Goal: Connect with others: Connect with others

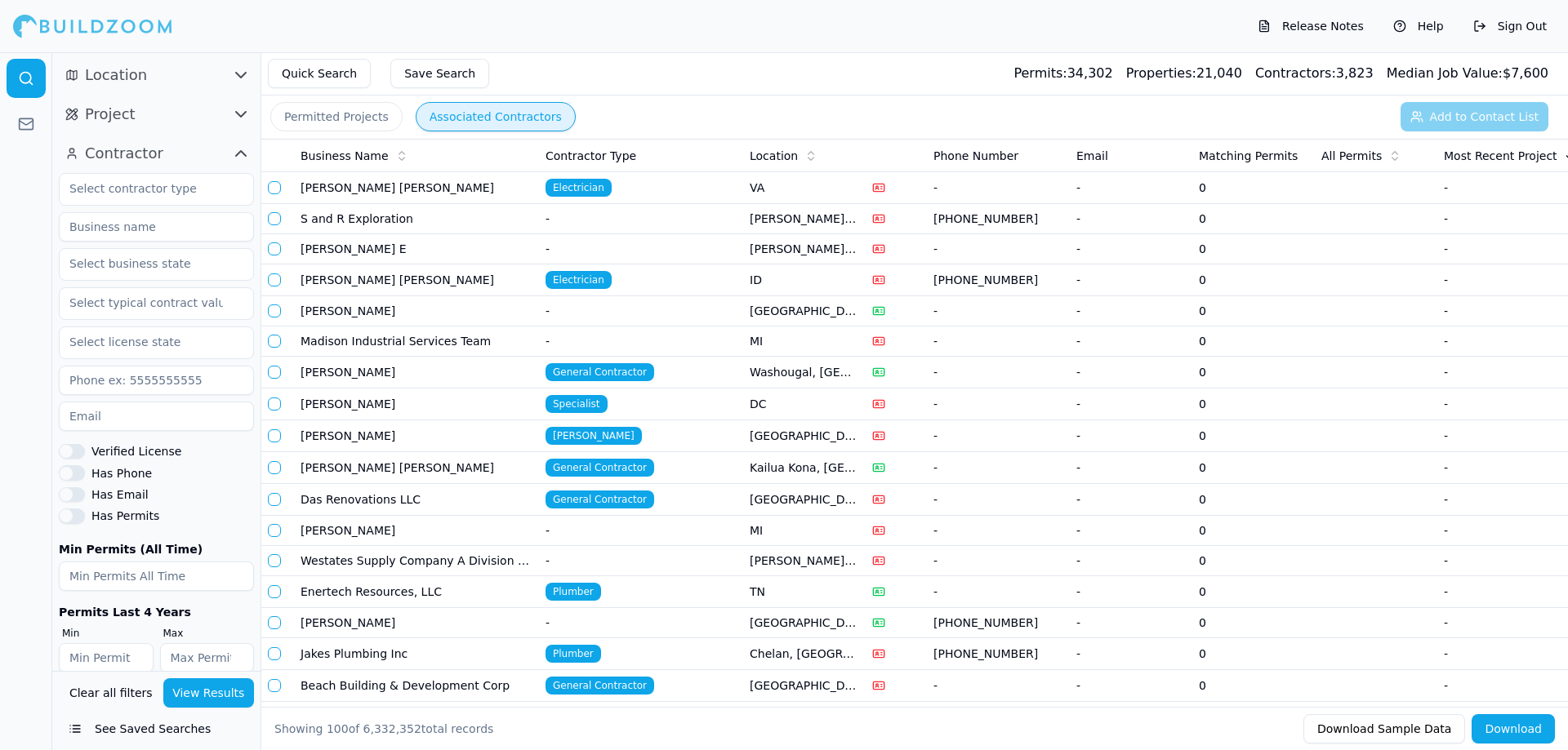
click at [98, 726] on button "See Saved Searches" at bounding box center [155, 729] width 195 height 30
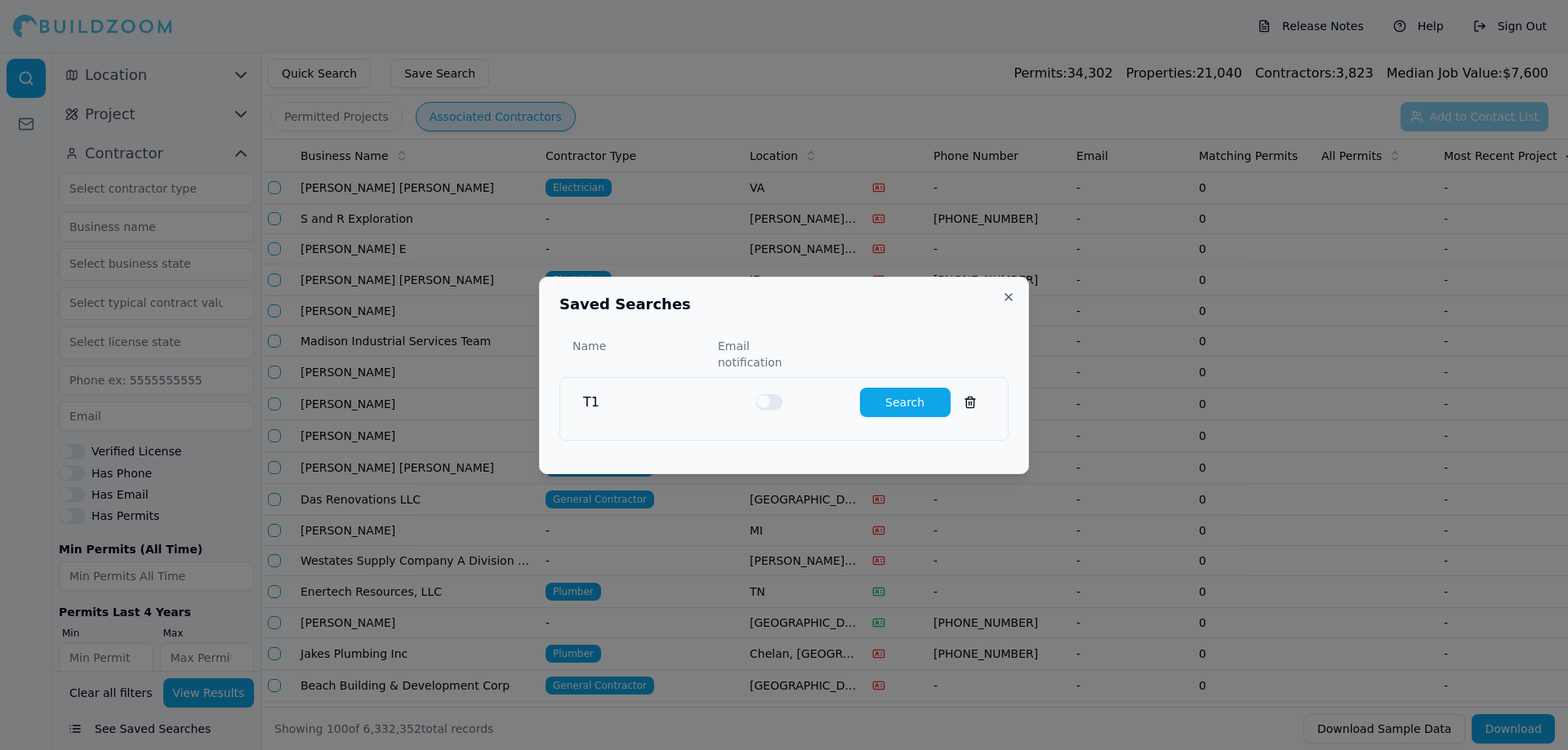
click at [916, 398] on button "Search" at bounding box center [906, 403] width 91 height 30
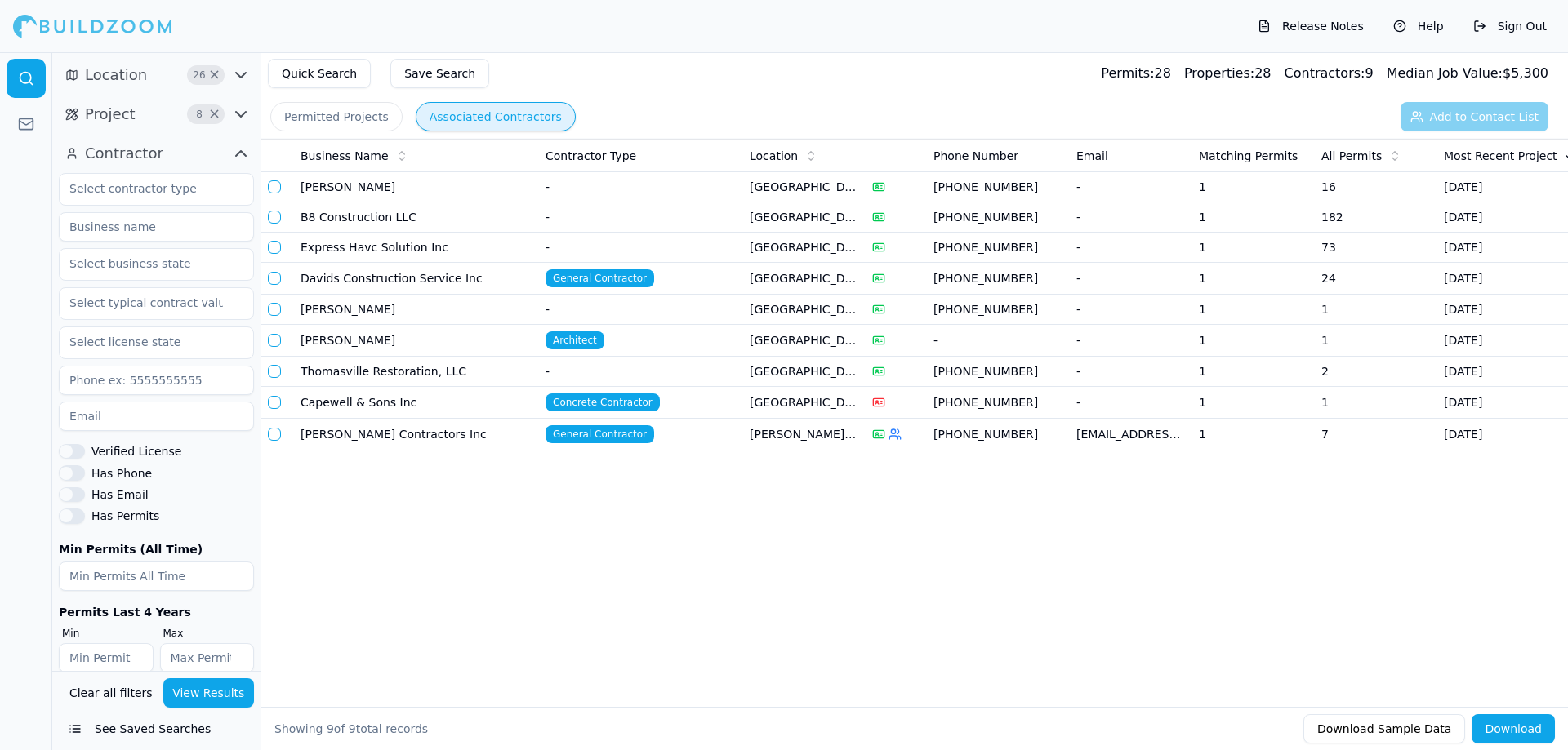
click at [380, 438] on td "[PERSON_NAME] Contractors Inc" at bounding box center [417, 434] width 245 height 32
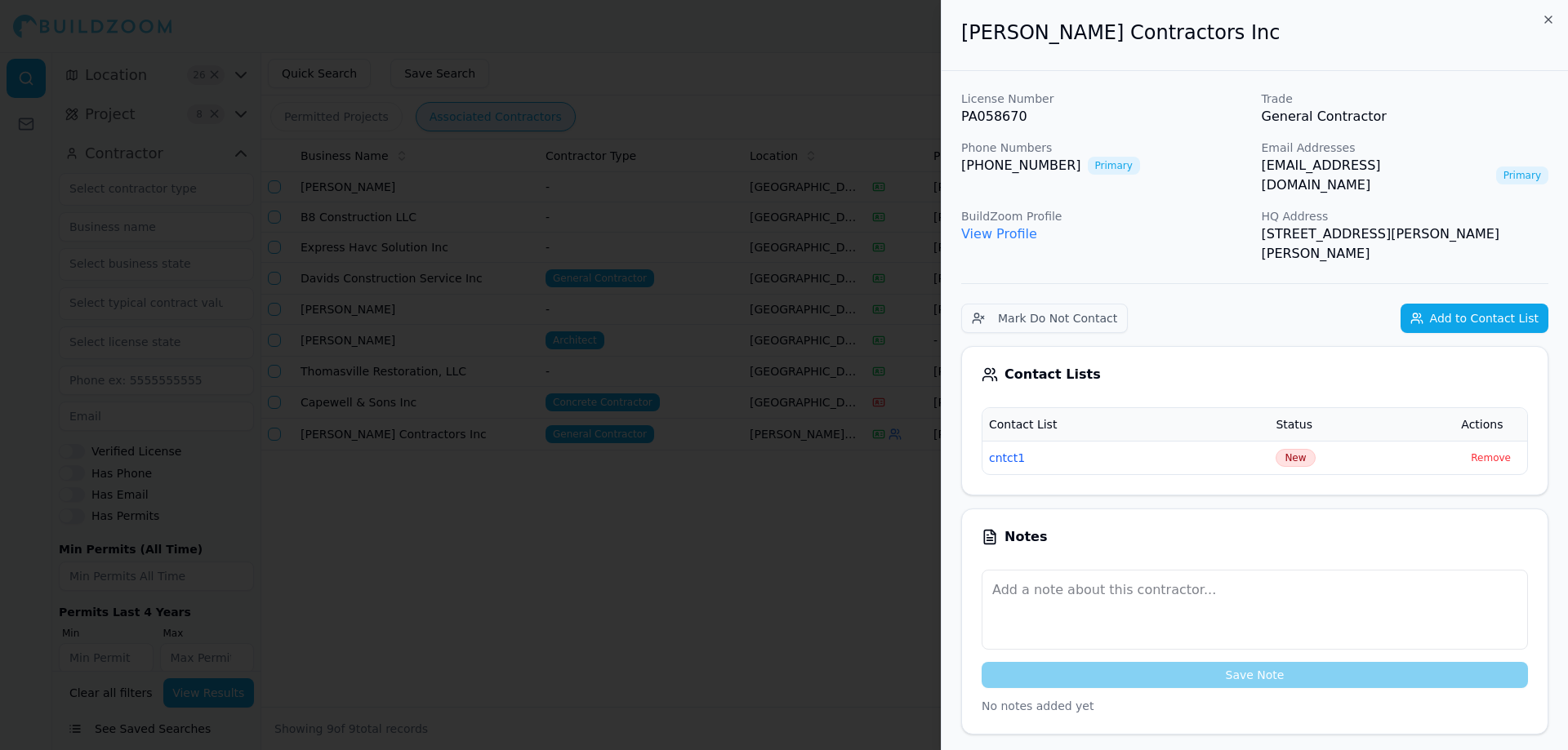
click at [1434, 164] on link "[EMAIL_ADDRESS][DOMAIN_NAME]" at bounding box center [1376, 176] width 228 height 40
click at [1450, 304] on button "Add to Contact List" at bounding box center [1474, 319] width 147 height 30
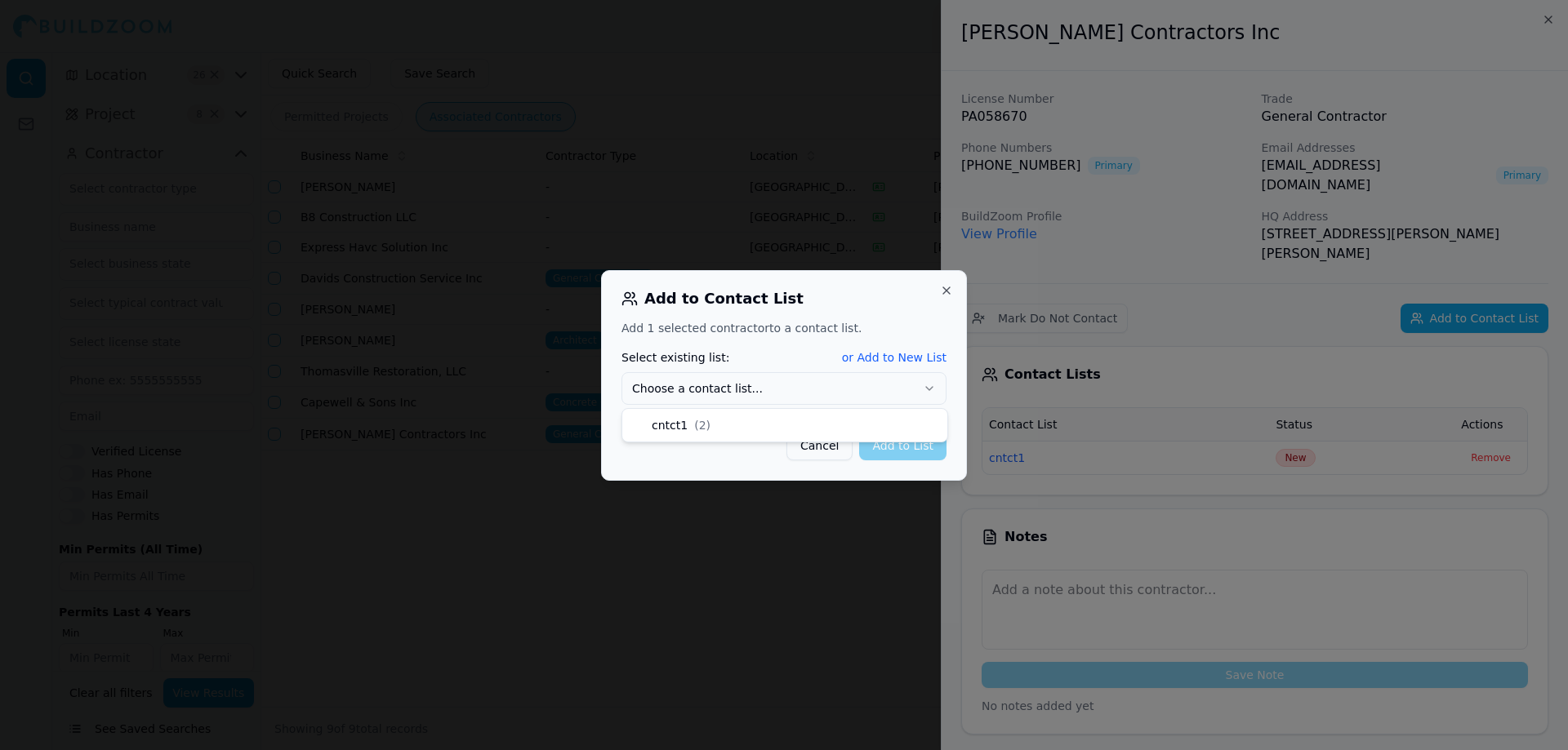
click at [806, 390] on button "Choose a contact list..." at bounding box center [784, 388] width 325 height 33
click at [913, 450] on button "Add to List" at bounding box center [903, 446] width 87 height 30
click at [891, 386] on button "cntct1 ( 2 )" at bounding box center [784, 388] width 325 height 33
click at [945, 291] on button "Close" at bounding box center [946, 290] width 13 height 13
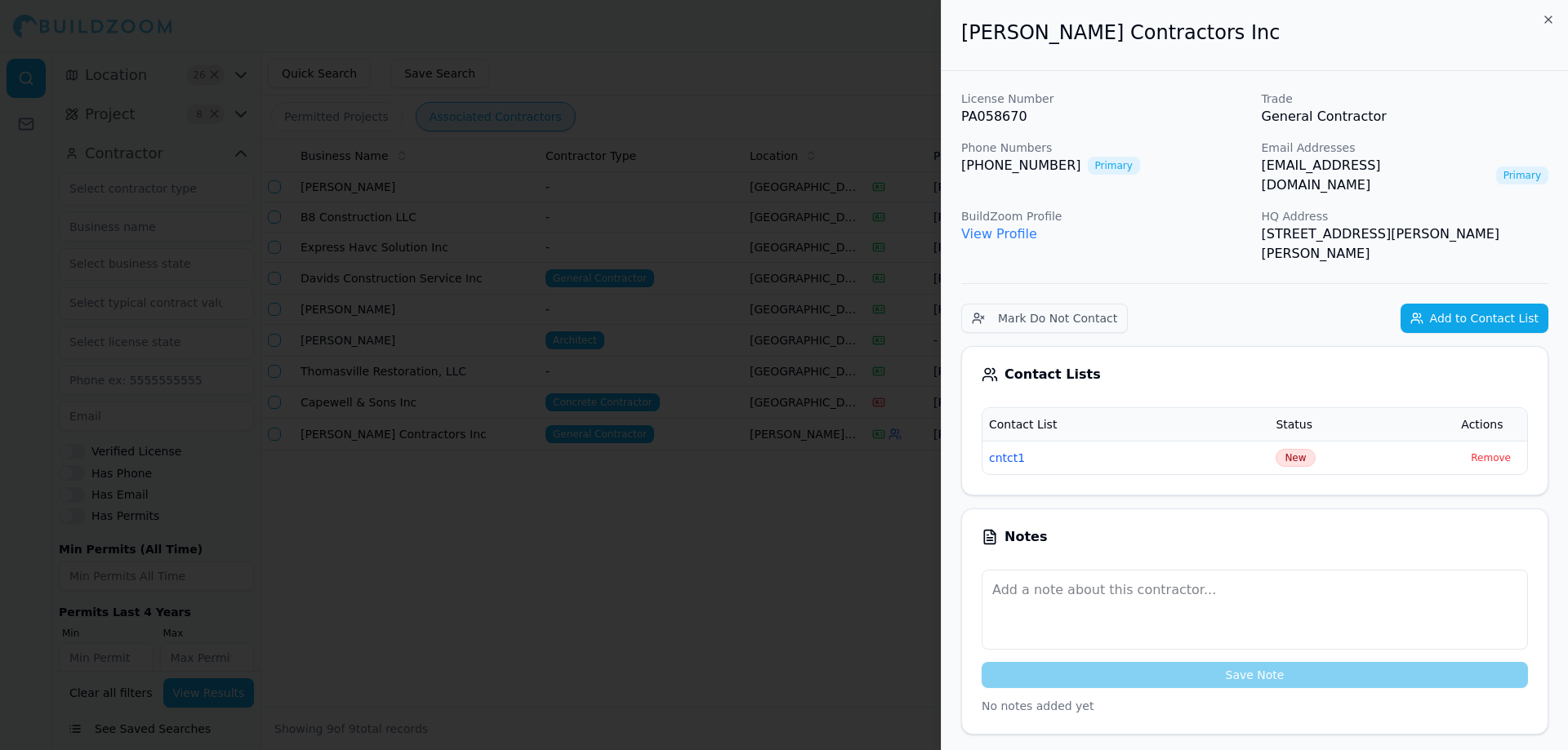
click at [1007, 450] on button "cntct1" at bounding box center [1007, 458] width 36 height 17
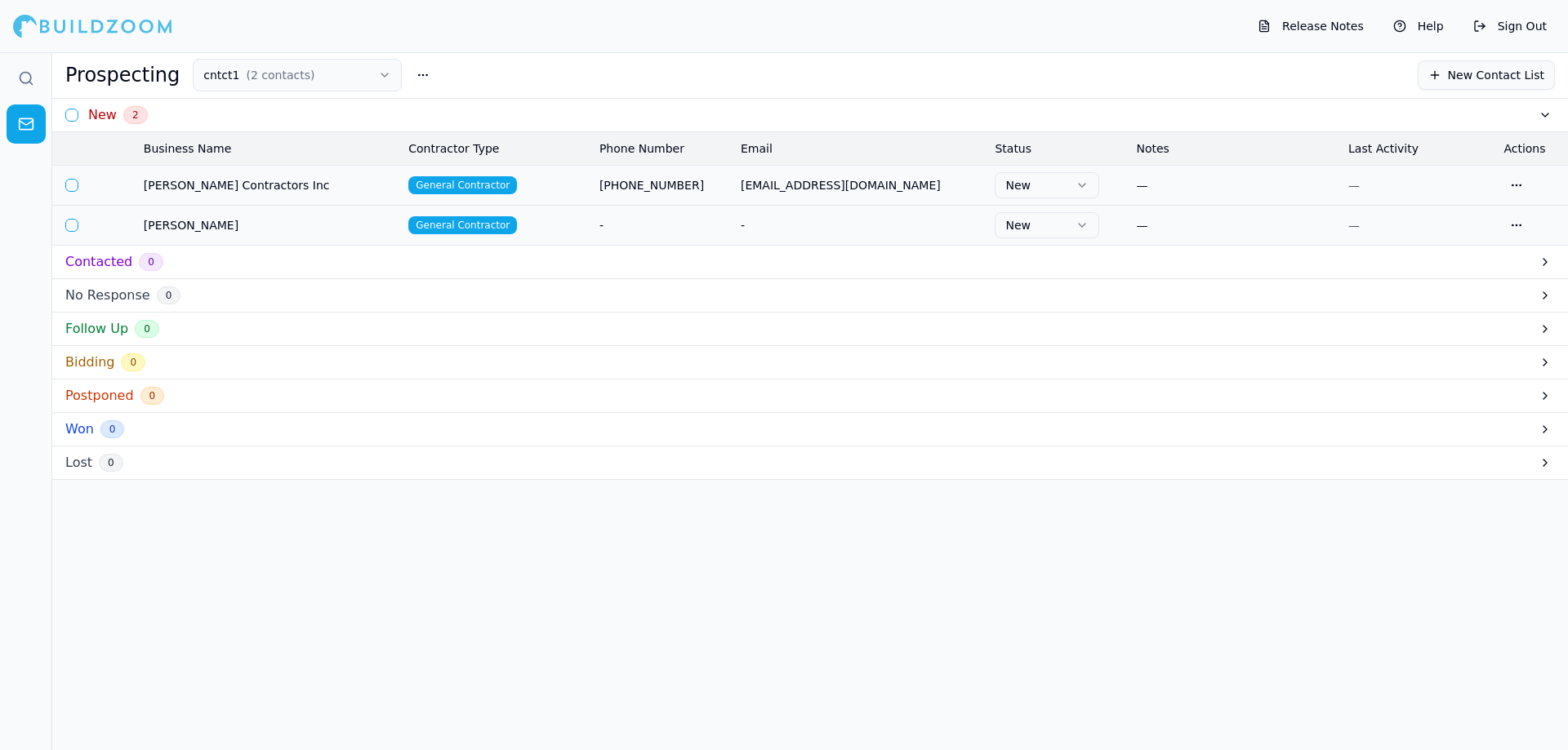
click at [492, 227] on span "General Contractor" at bounding box center [463, 226] width 109 height 18
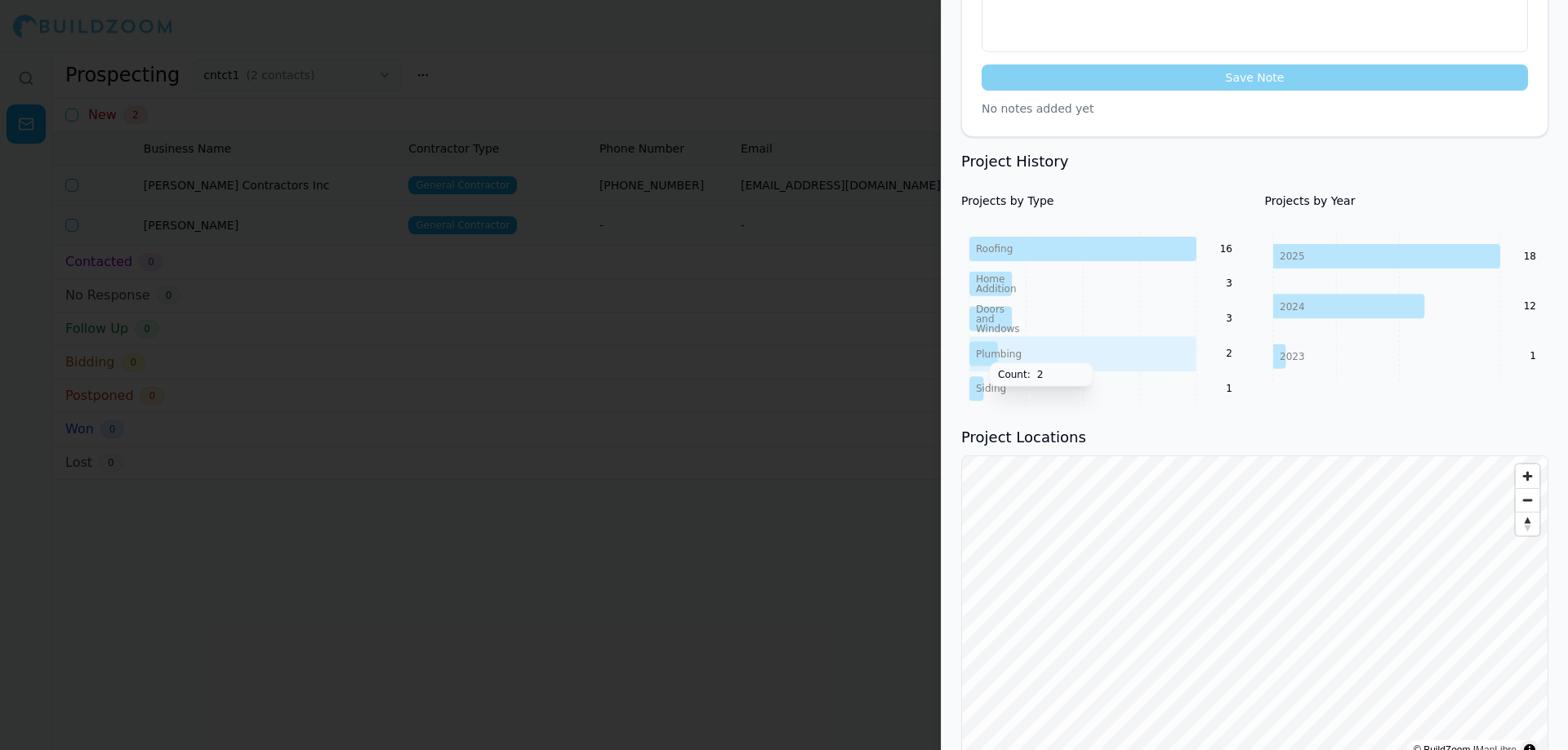
scroll to position [572, 0]
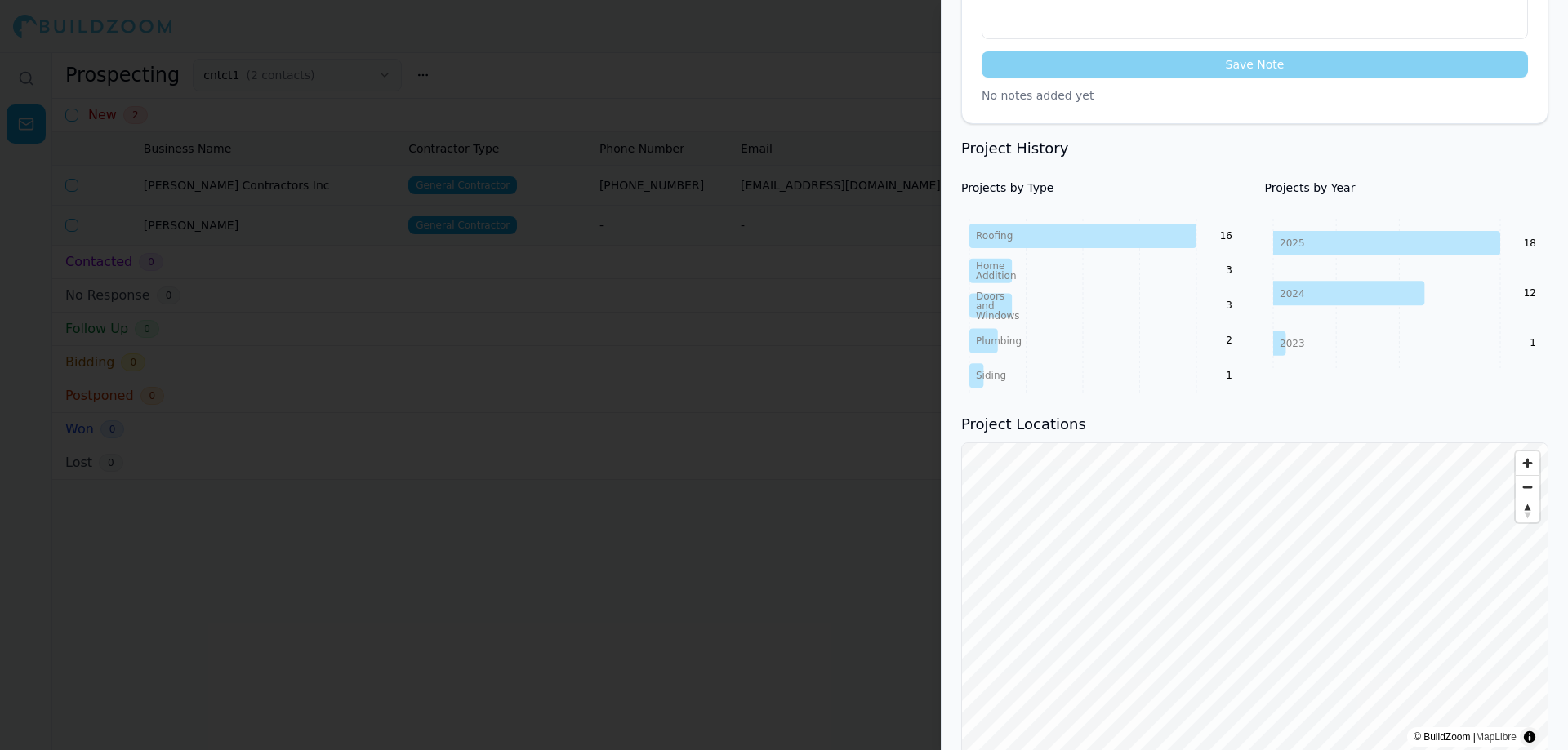
click at [596, 381] on div at bounding box center [784, 375] width 1568 height 750
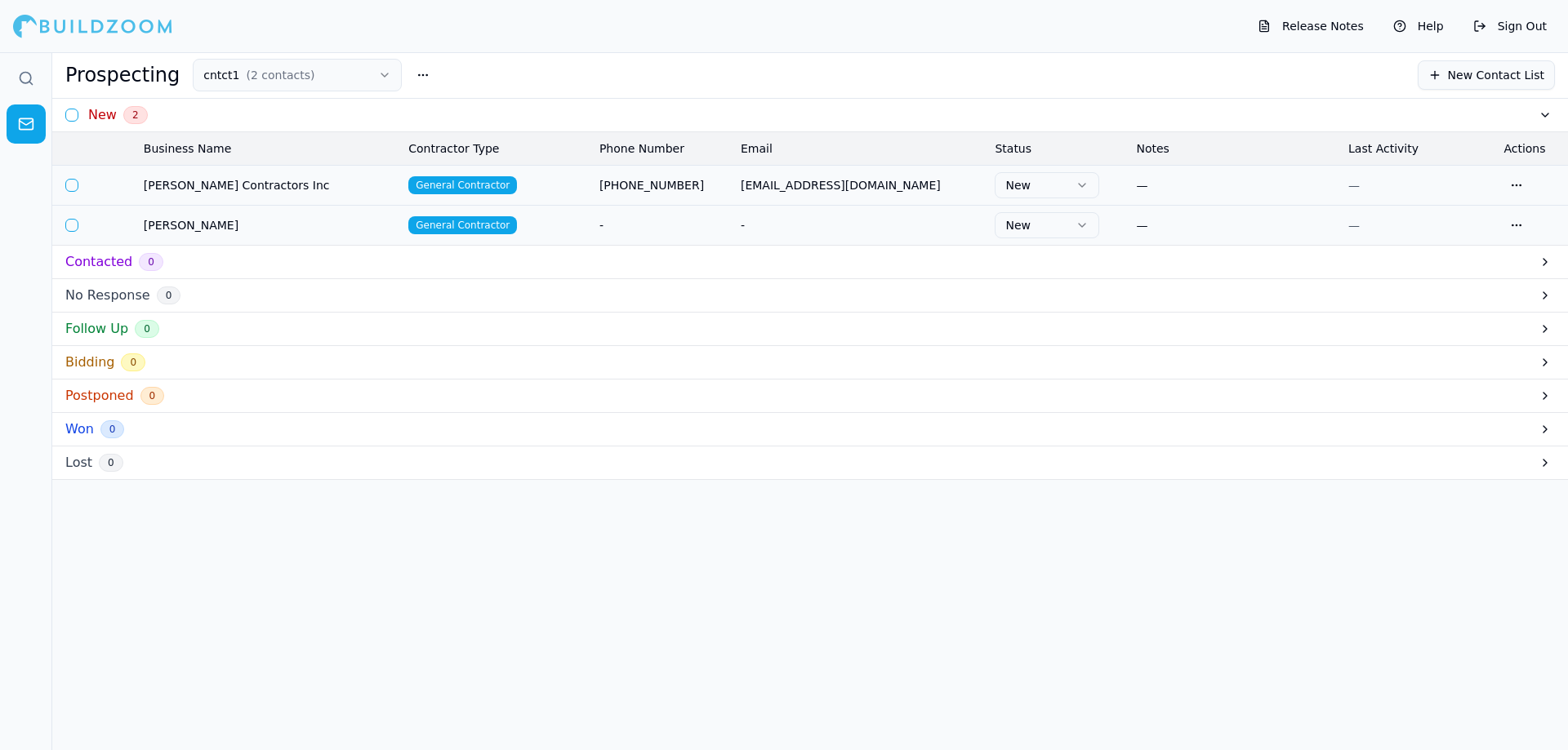
click at [517, 189] on td "General Contractor" at bounding box center [497, 185] width 191 height 40
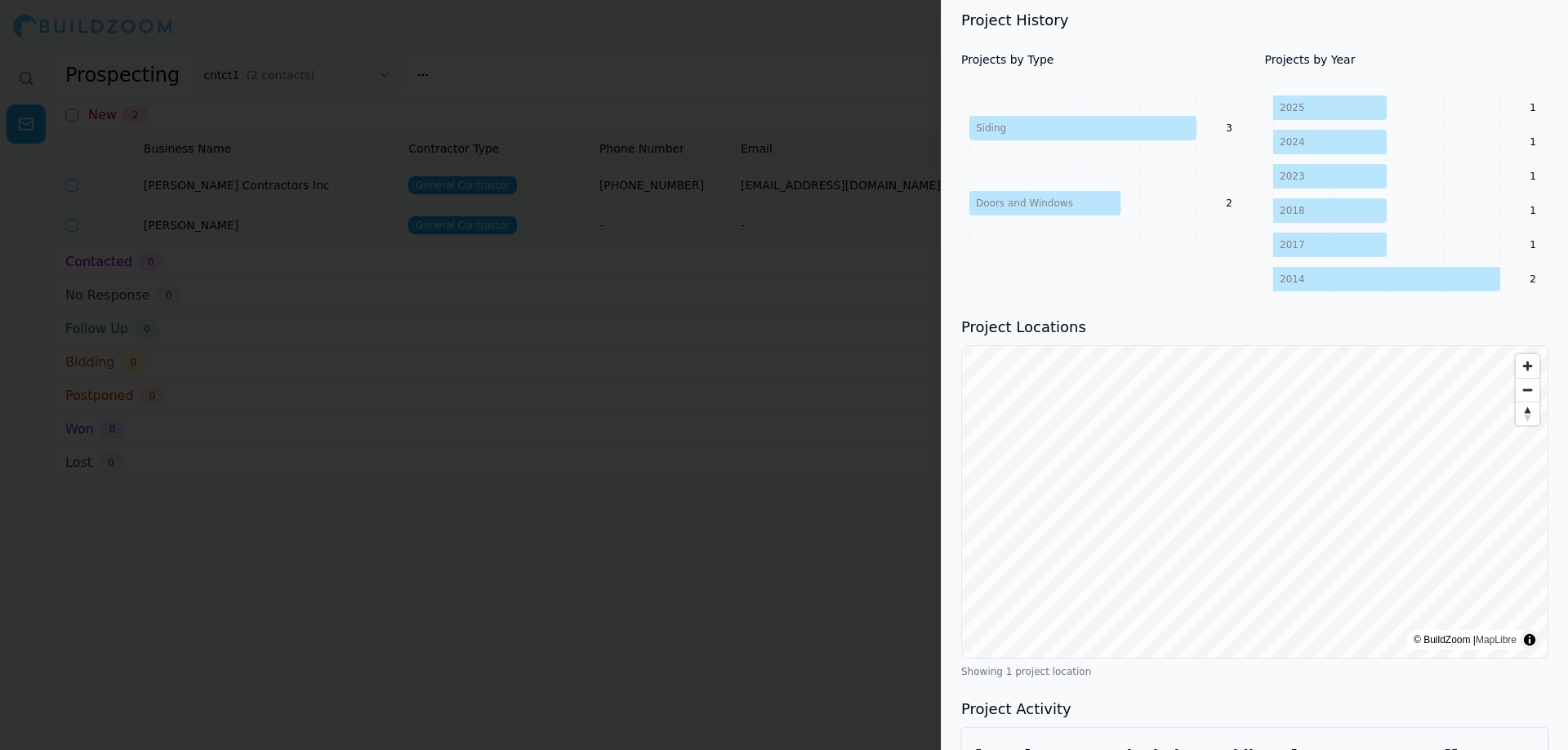
scroll to position [753, 0]
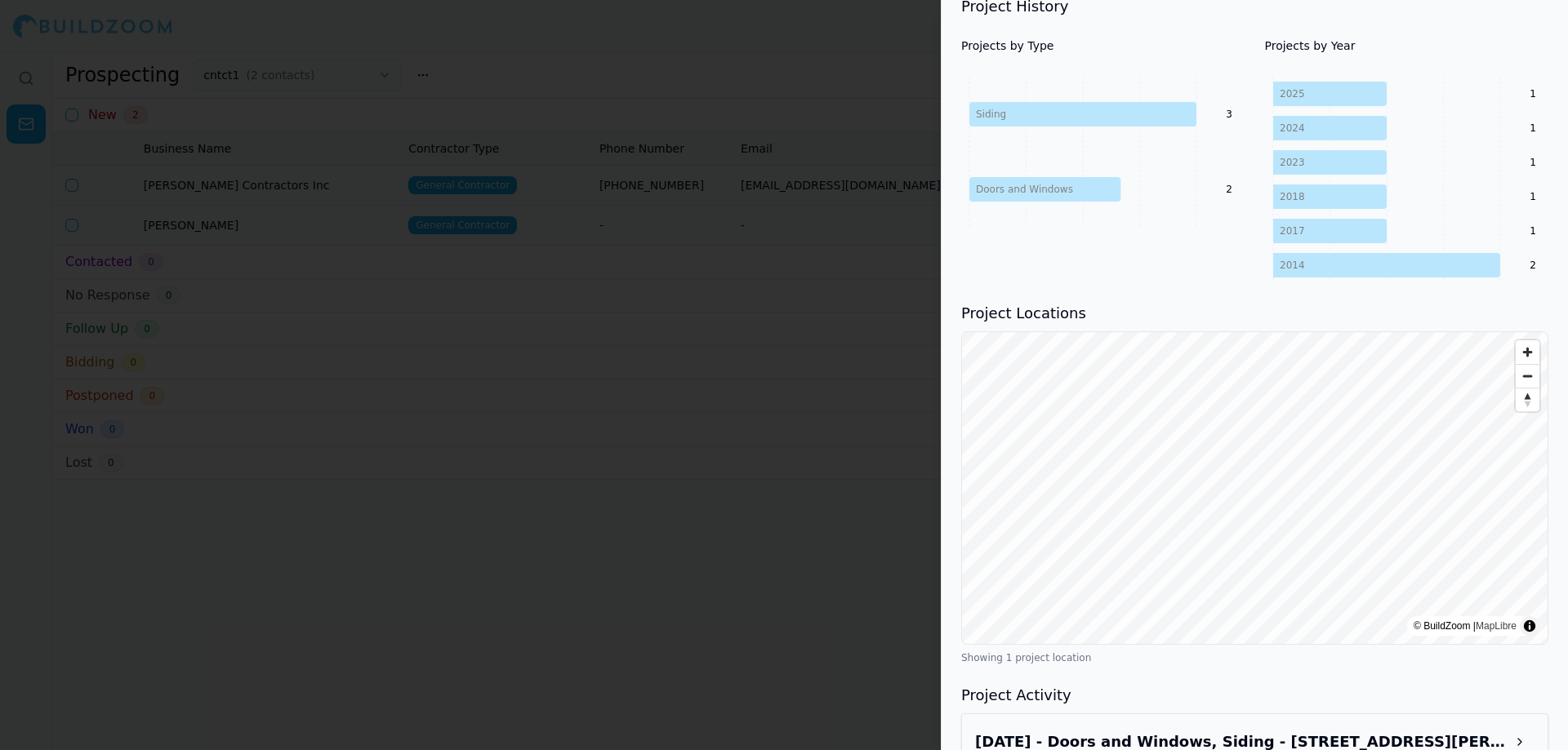
click at [656, 426] on div at bounding box center [784, 375] width 1568 height 750
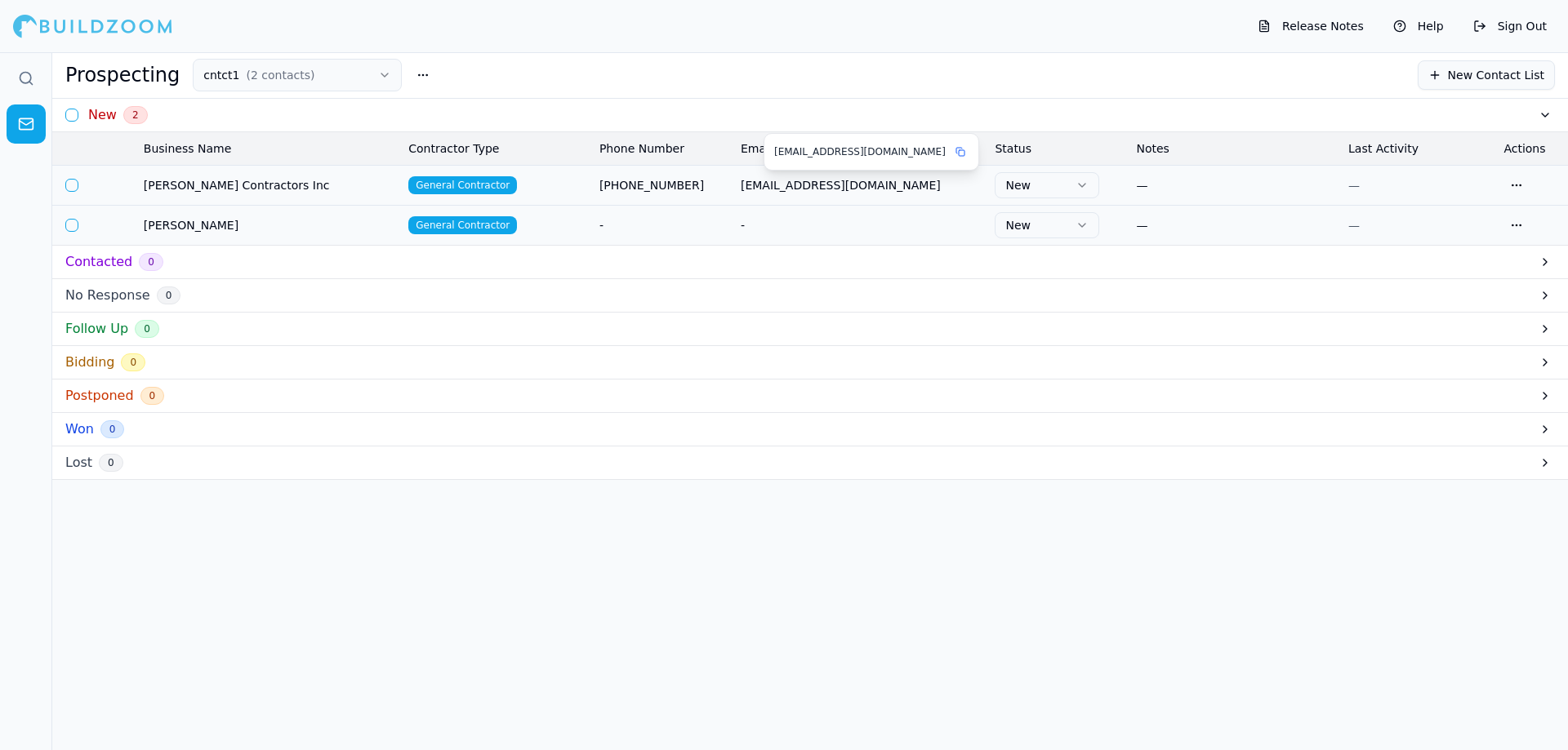
click at [956, 156] on icon at bounding box center [961, 152] width 10 height 10
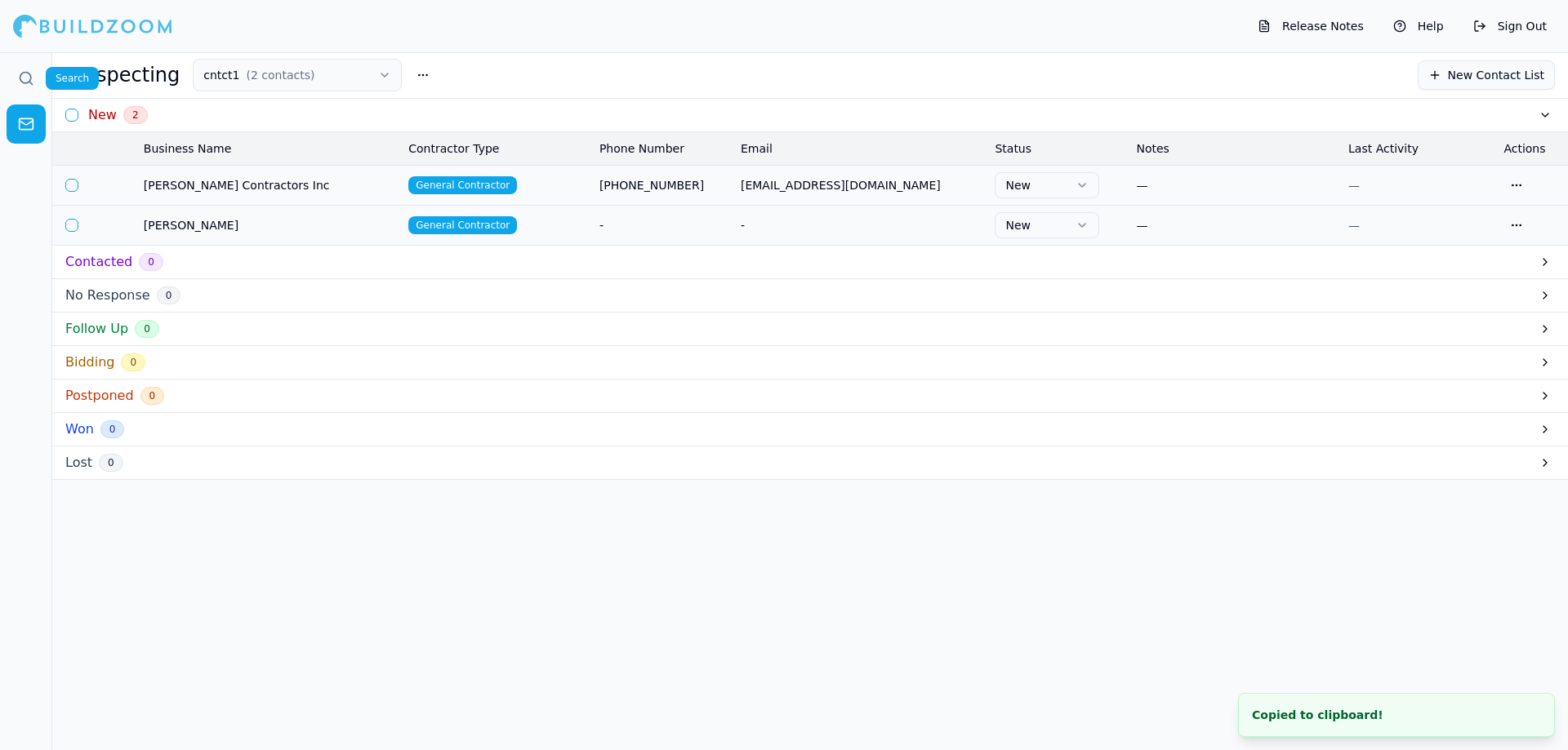
click at [33, 80] on icon at bounding box center [26, 78] width 17 height 17
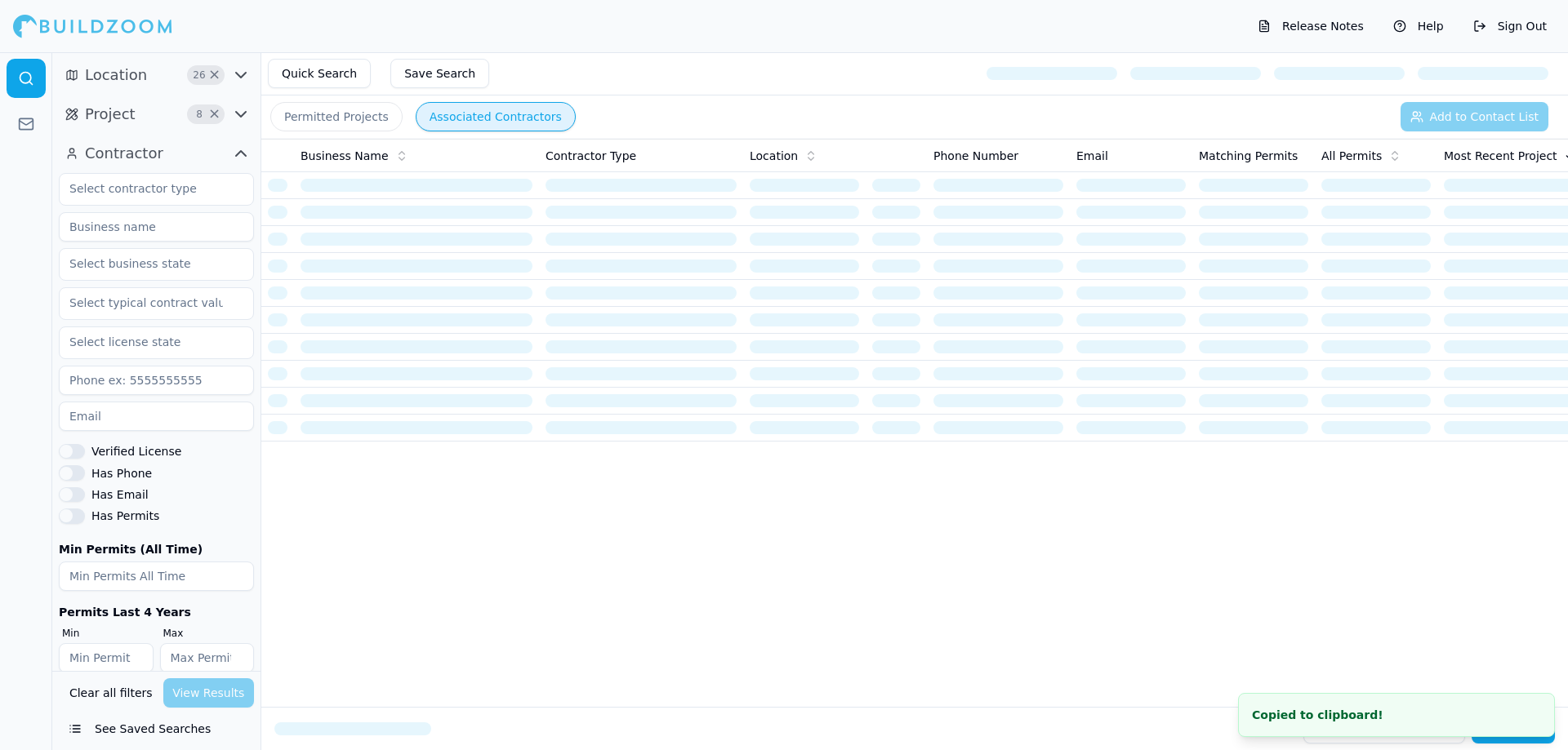
click at [143, 728] on button "See Saved Searches" at bounding box center [155, 729] width 195 height 30
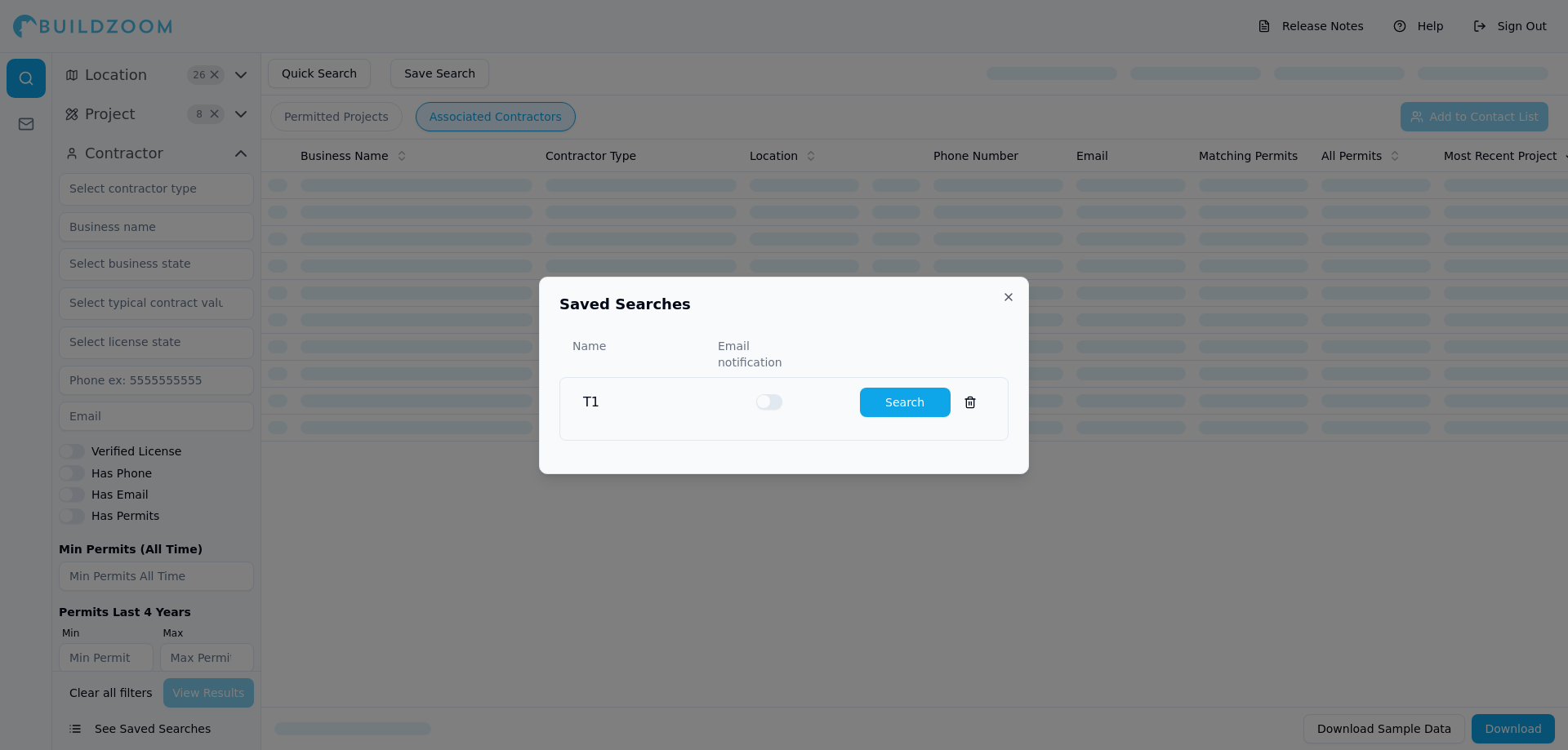
click at [914, 401] on button "Search" at bounding box center [906, 403] width 91 height 30
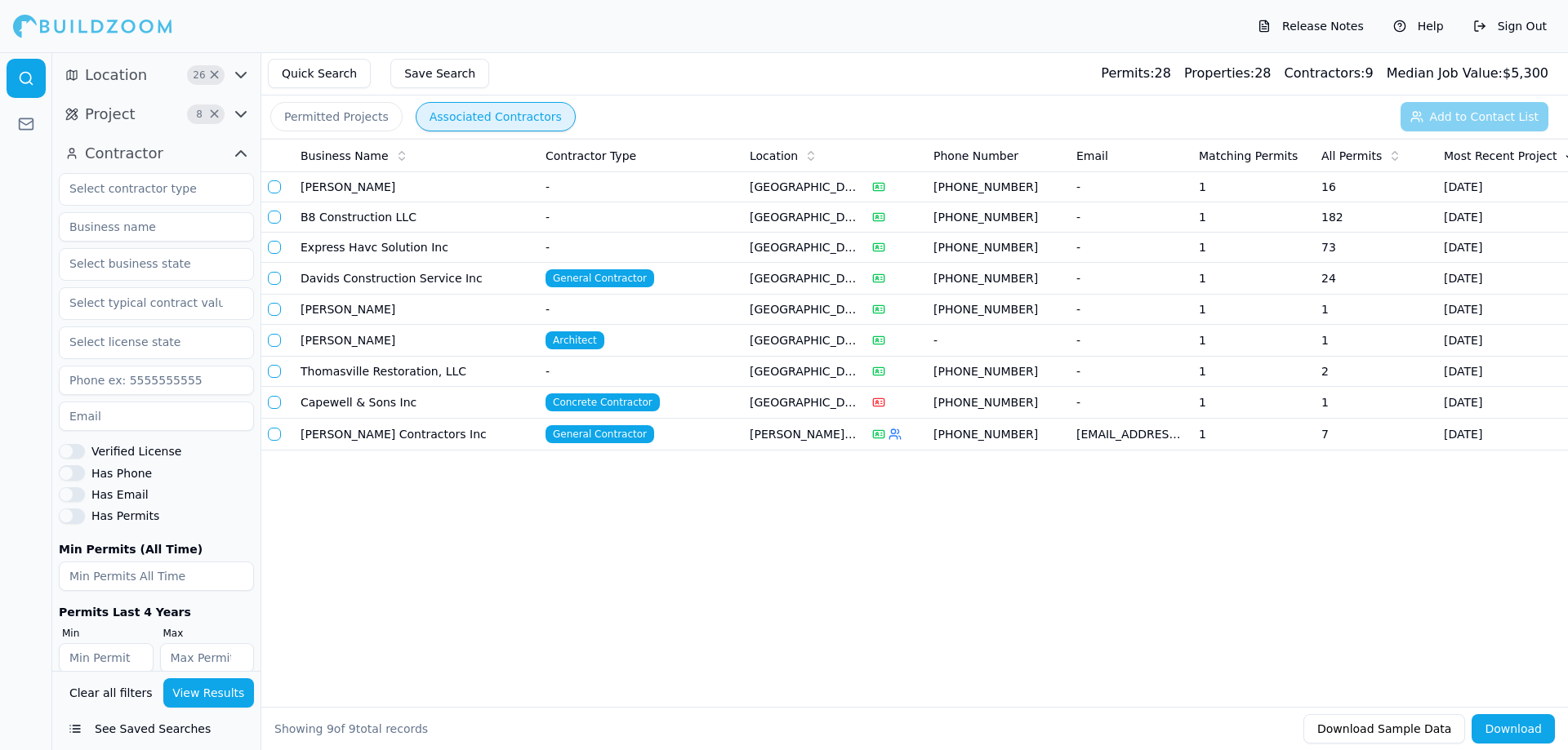
click at [416, 276] on td "Davids Construction Service Inc" at bounding box center [417, 279] width 245 height 32
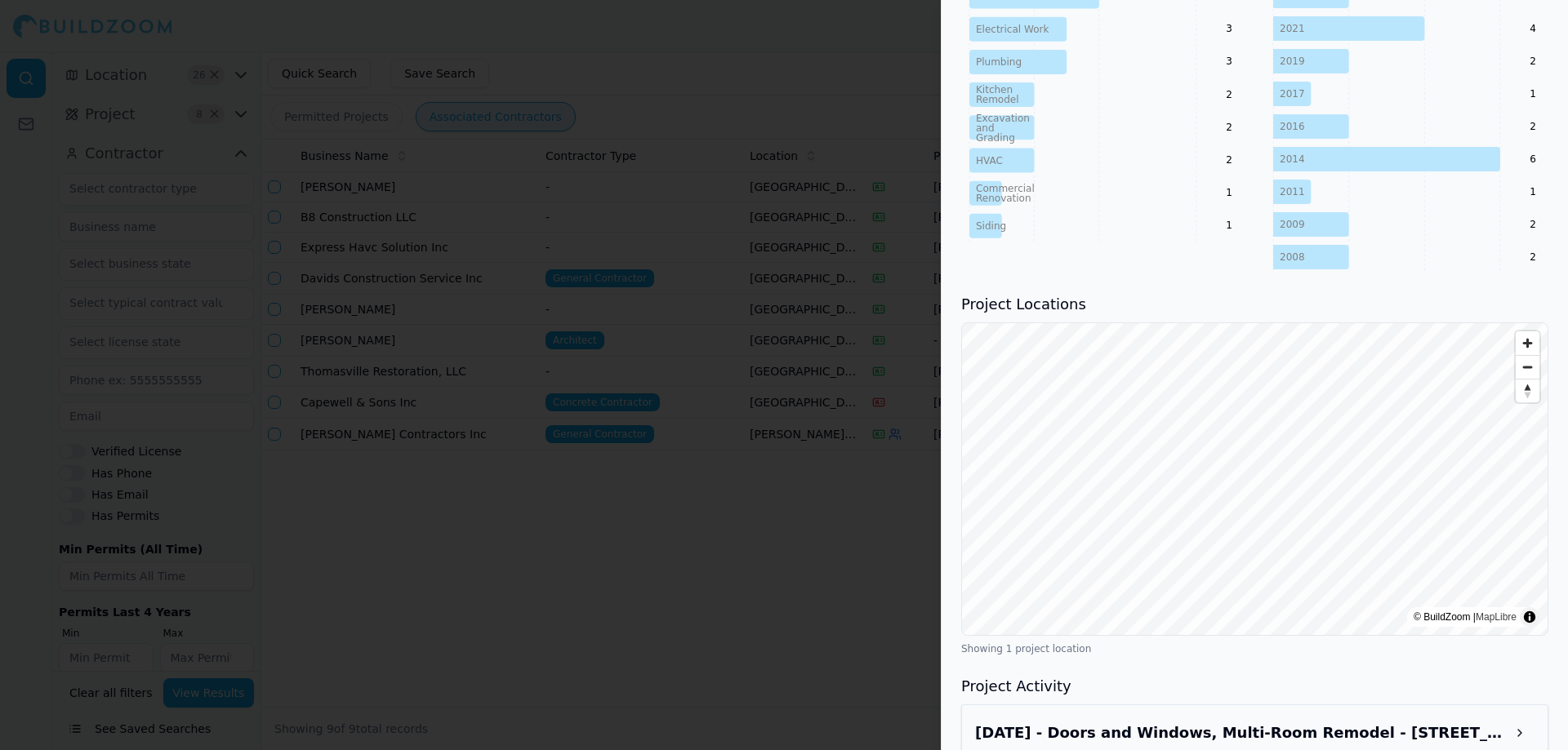
scroll to position [902, 0]
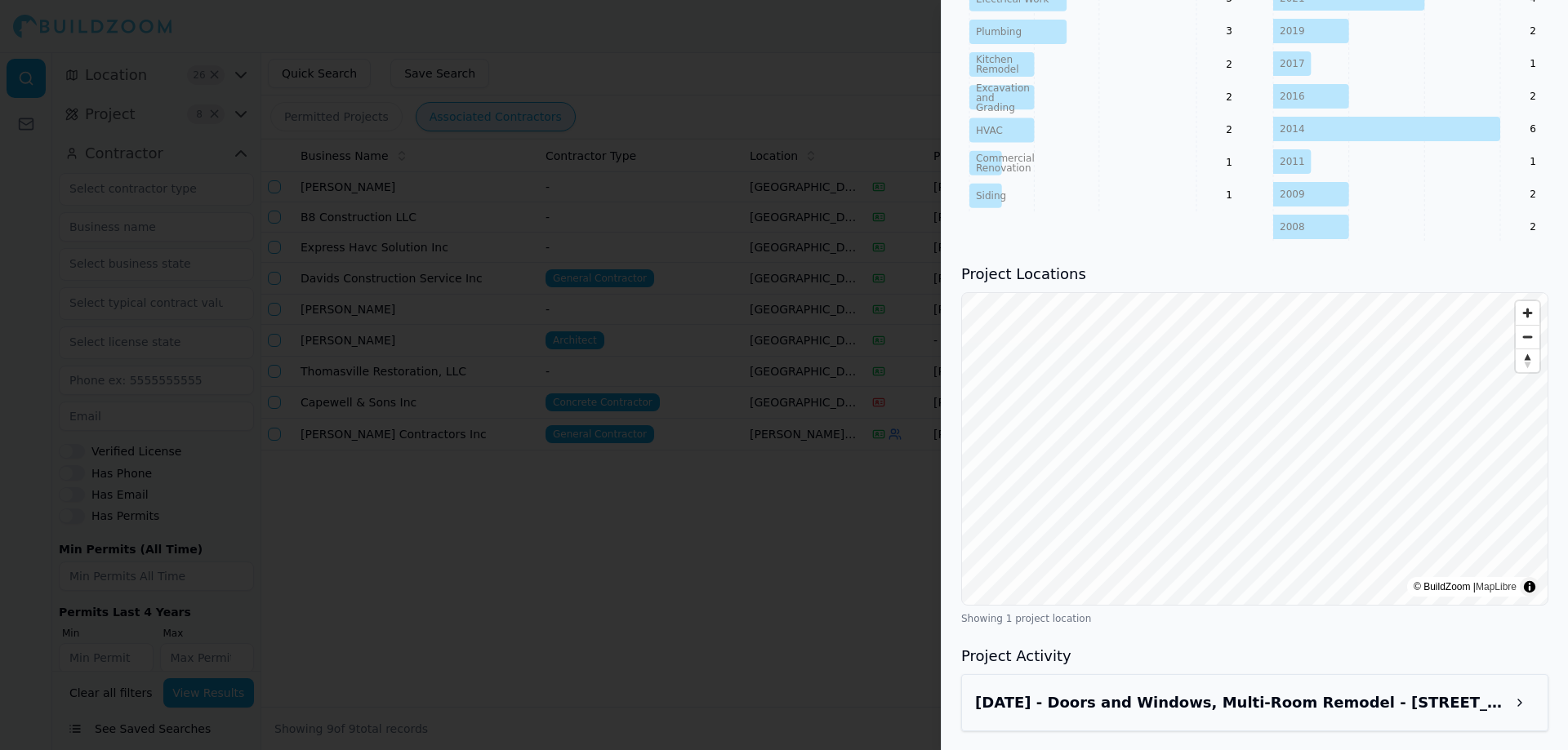
click at [755, 374] on div at bounding box center [784, 375] width 1568 height 750
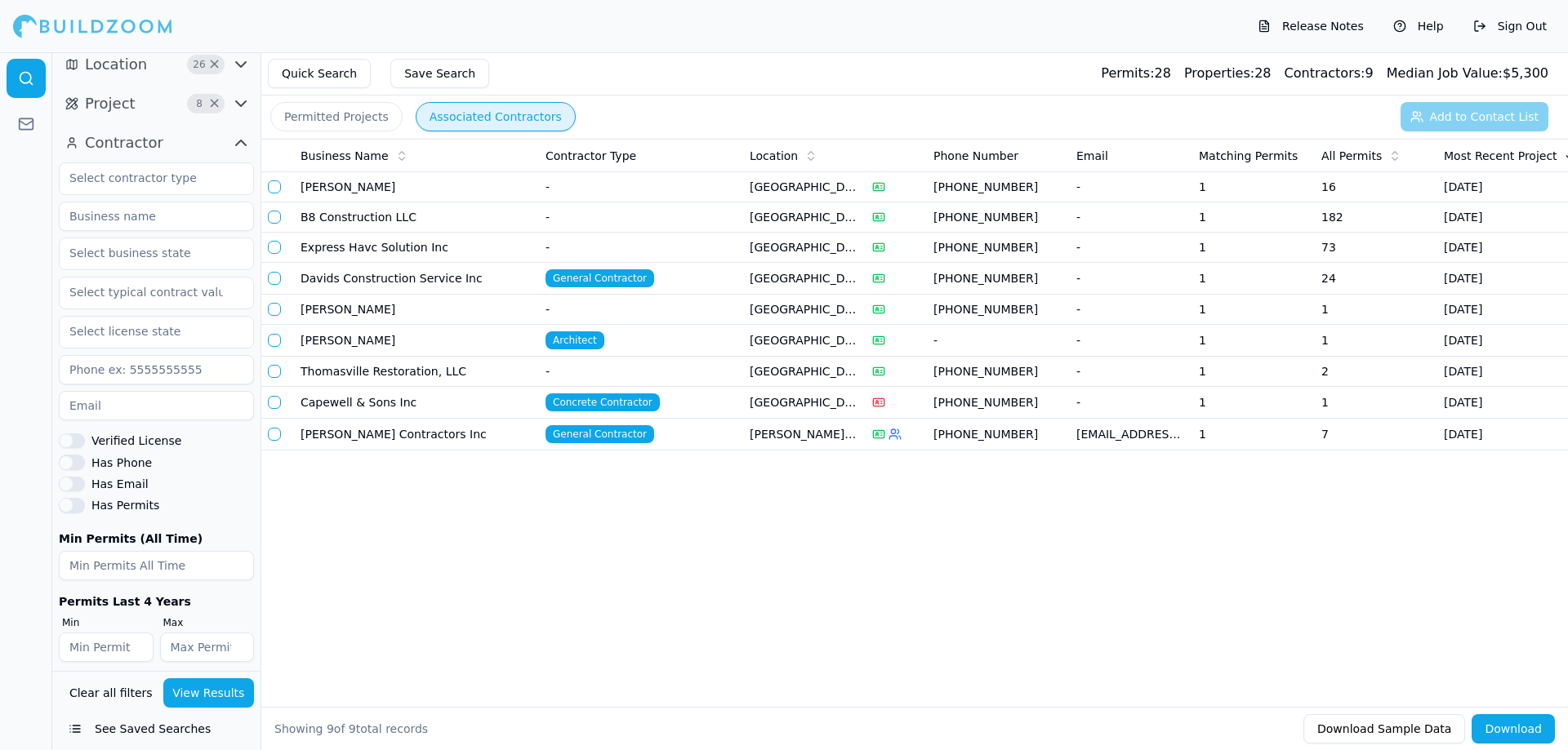
scroll to position [0, 0]
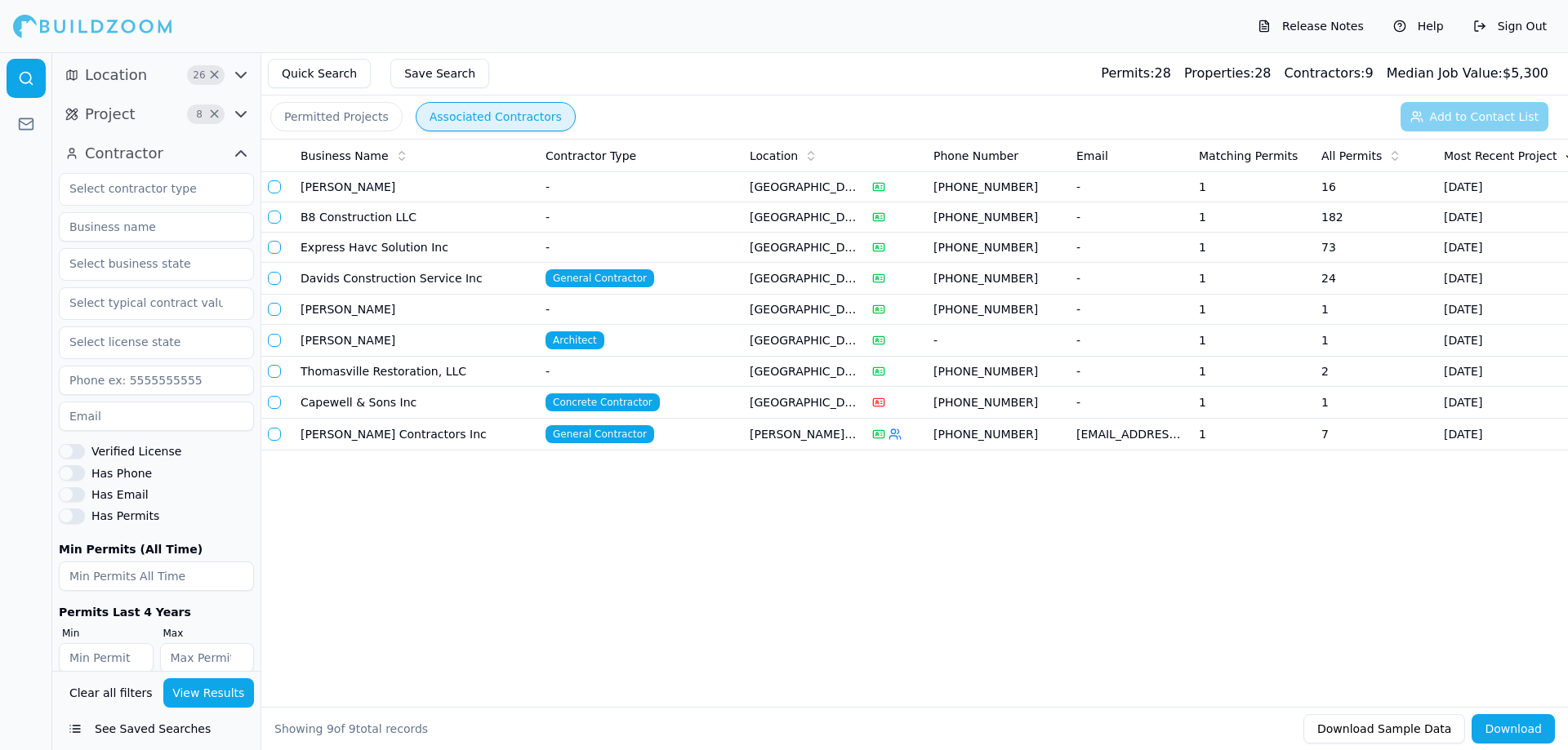
click at [250, 117] on icon "button" at bounding box center [242, 115] width 20 height 20
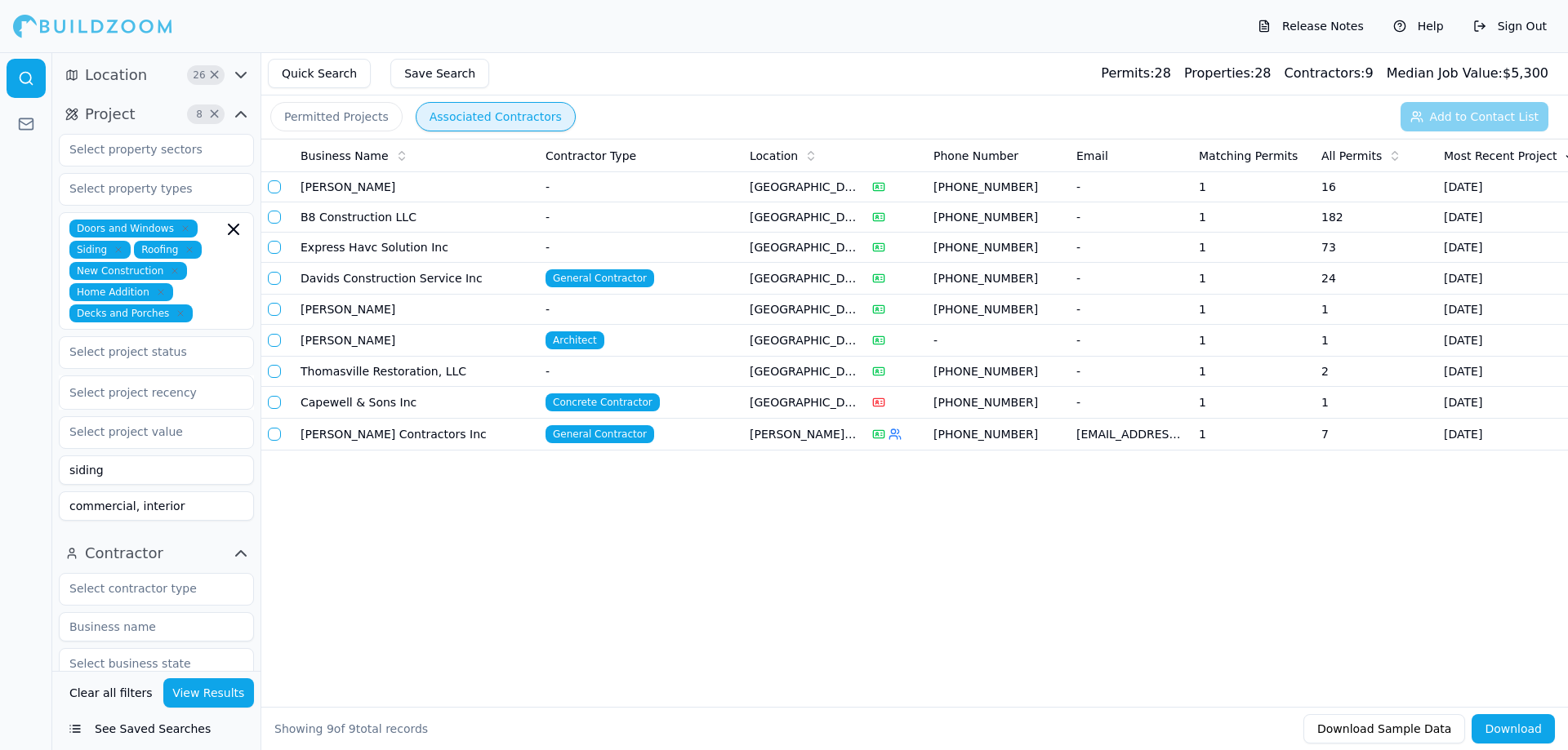
click at [248, 115] on icon "button" at bounding box center [242, 115] width 20 height 20
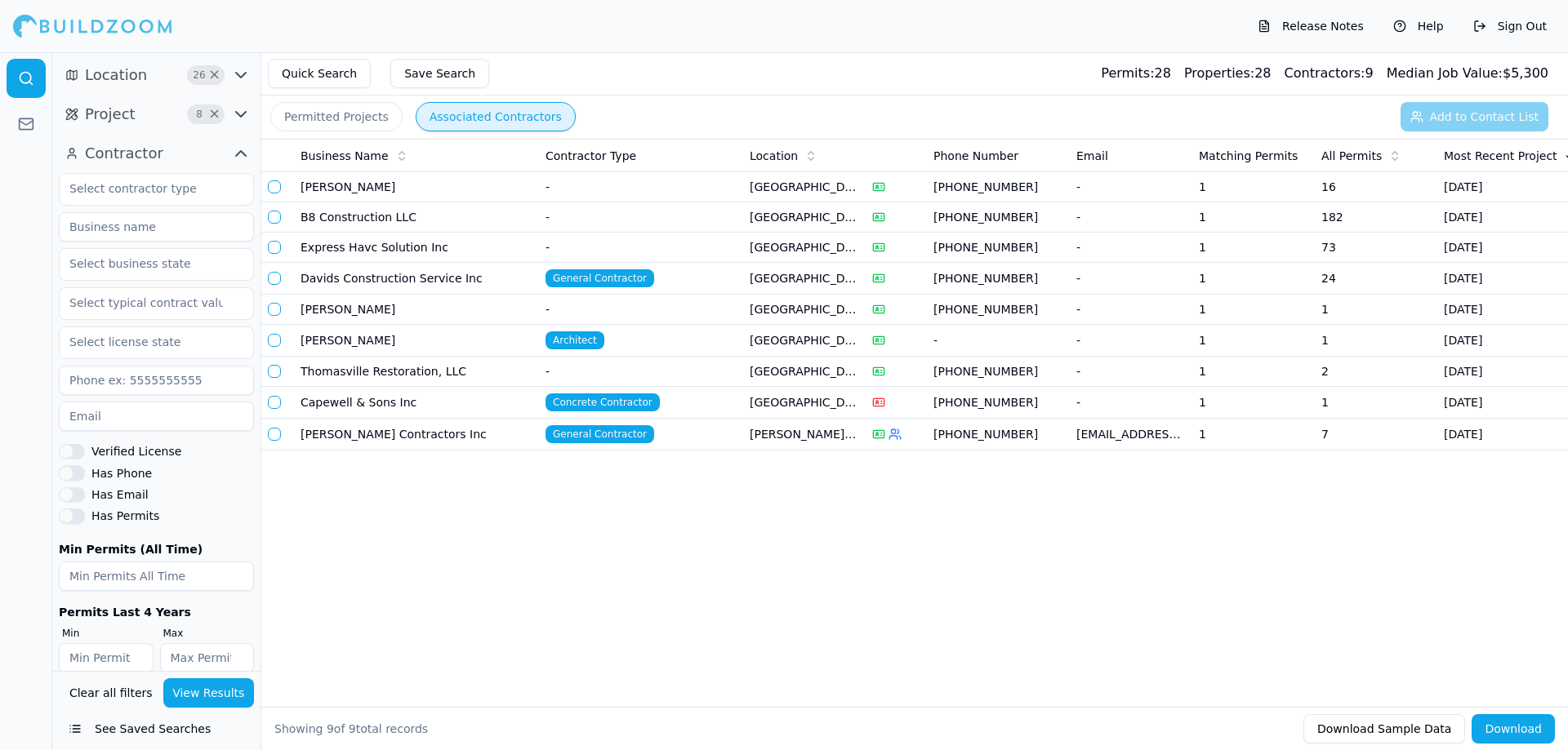
click at [683, 435] on td "General Contractor" at bounding box center [641, 434] width 204 height 32
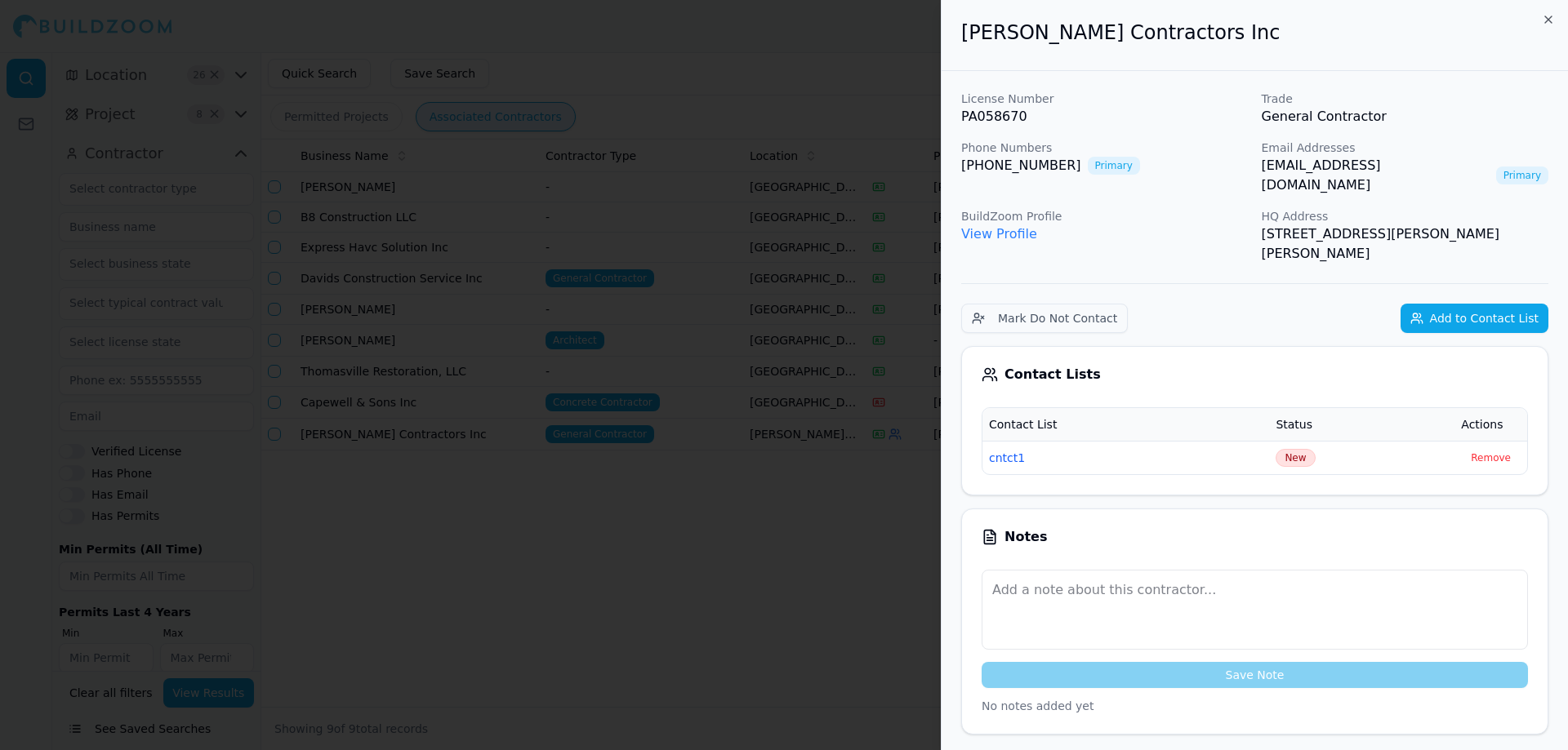
click at [1002, 227] on link "View Profile" at bounding box center [999, 234] width 76 height 16
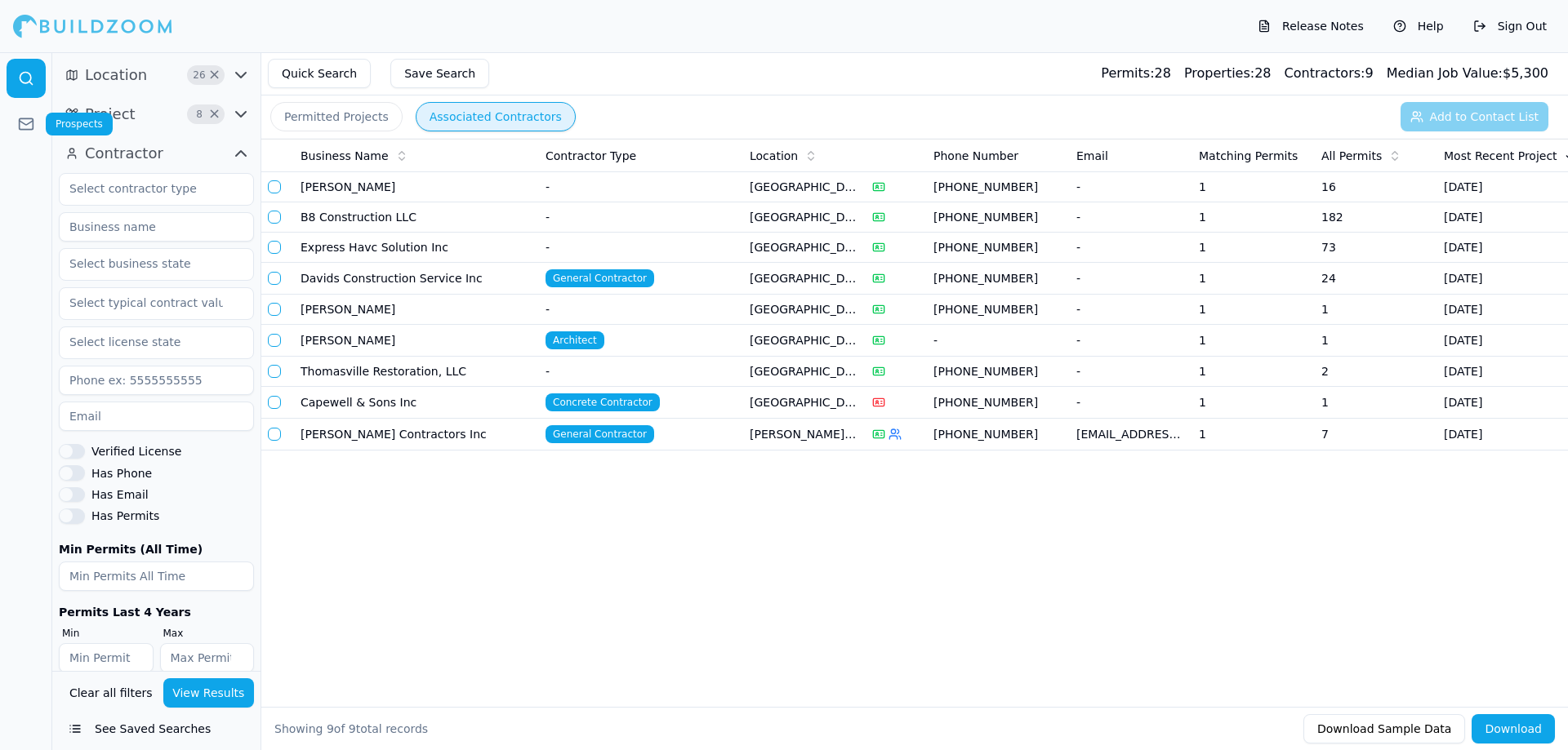
click at [16, 121] on link at bounding box center [27, 125] width 40 height 40
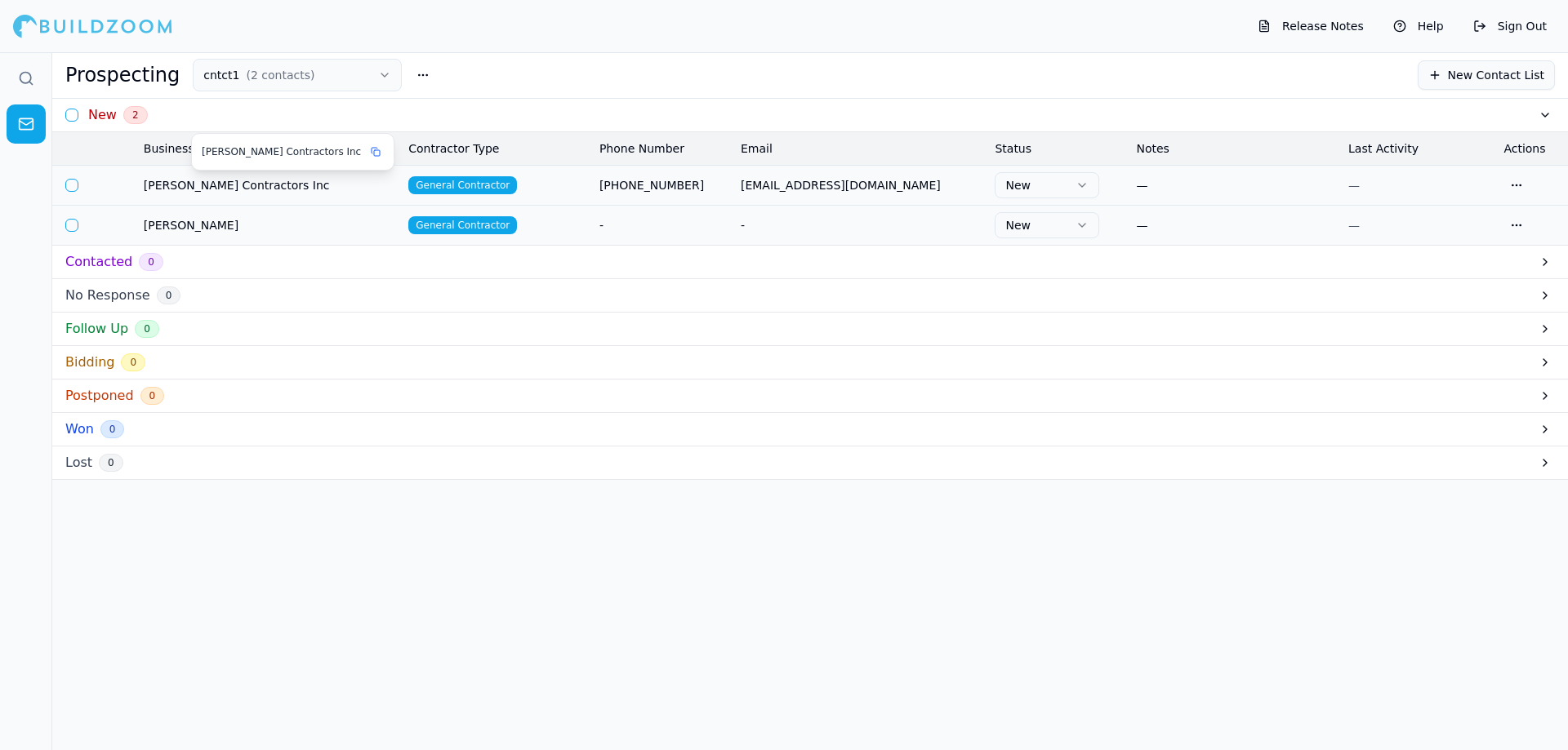
click at [233, 179] on span "[PERSON_NAME] Contractors Inc" at bounding box center [269, 185] width 251 height 17
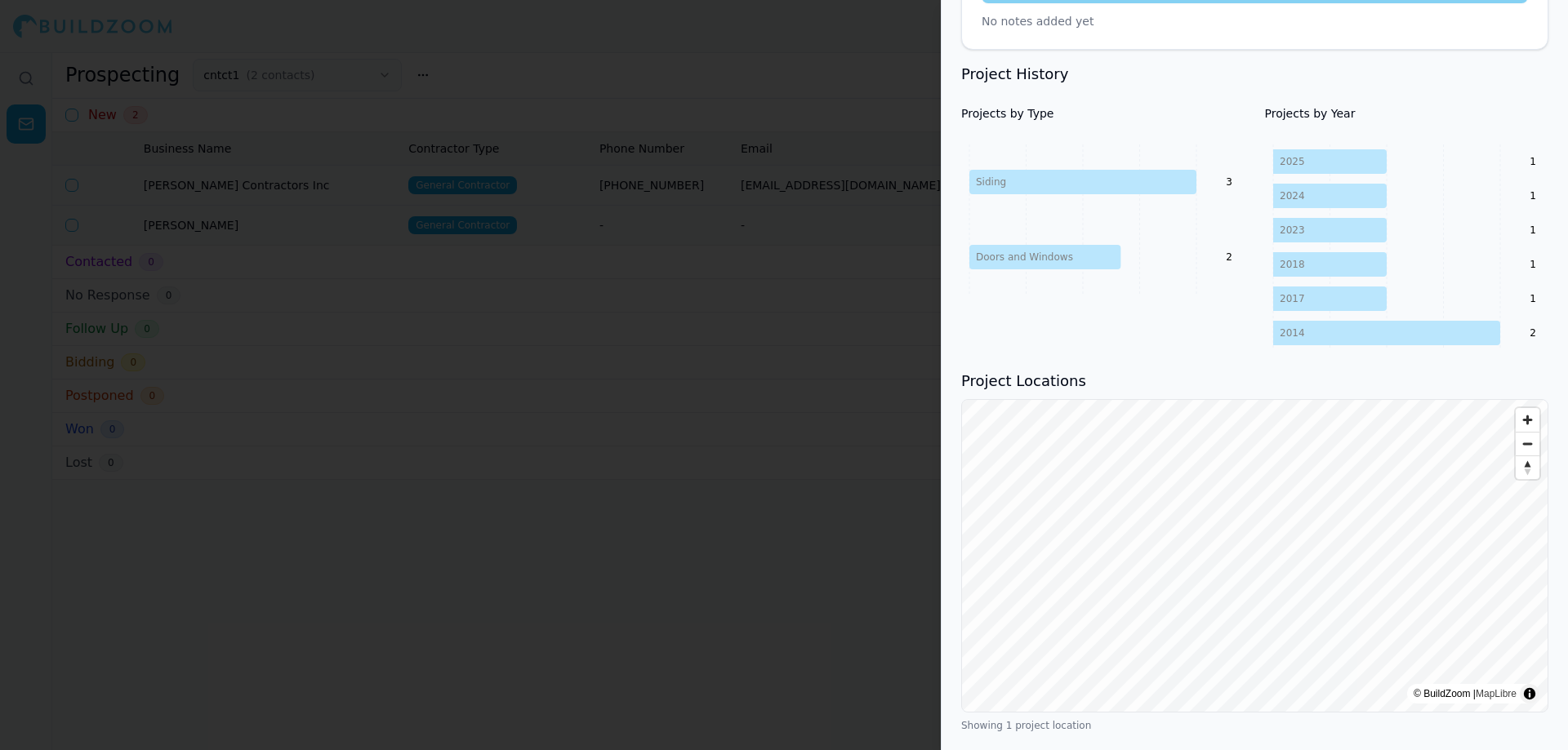
scroll to position [671, 0]
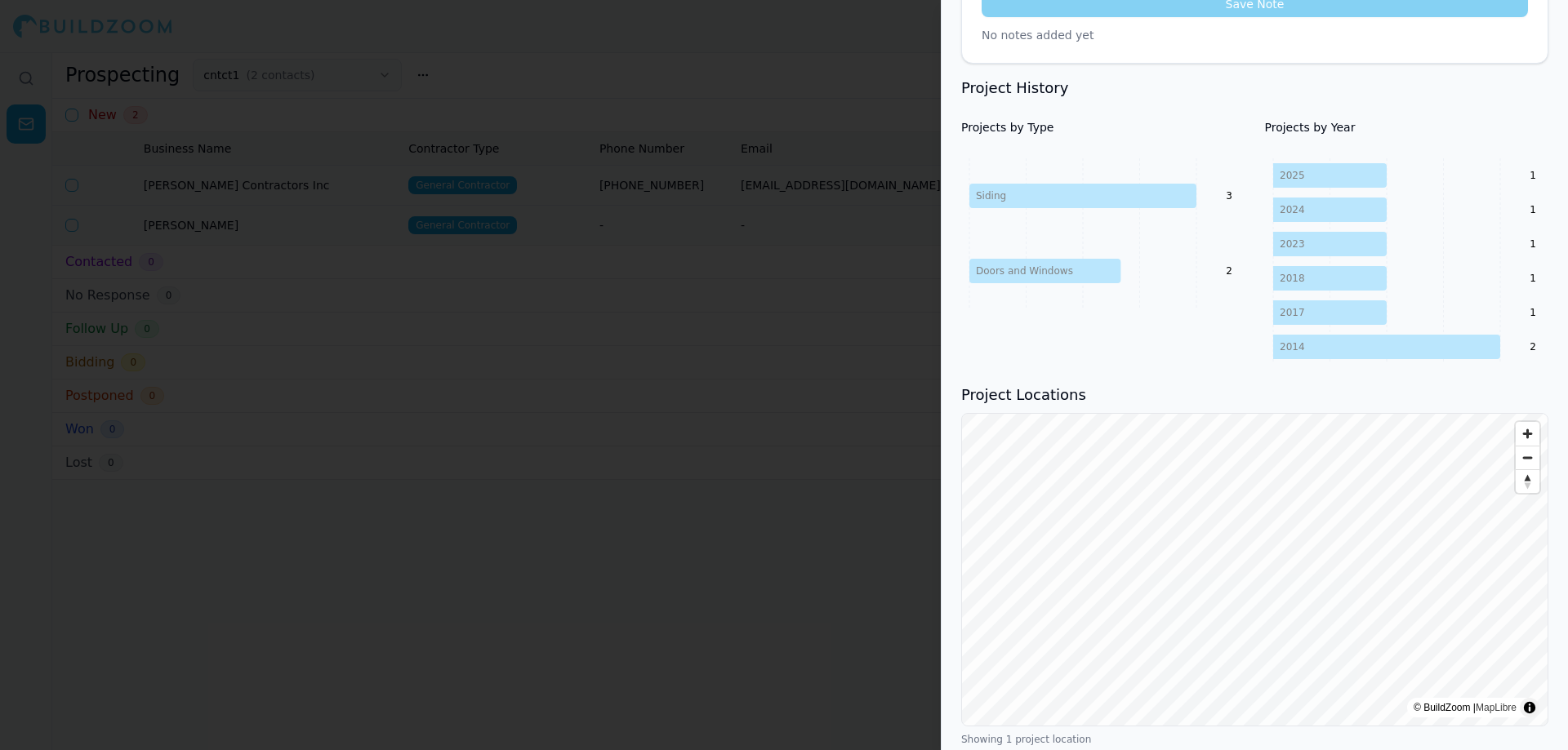
click at [658, 516] on div at bounding box center [784, 375] width 1568 height 750
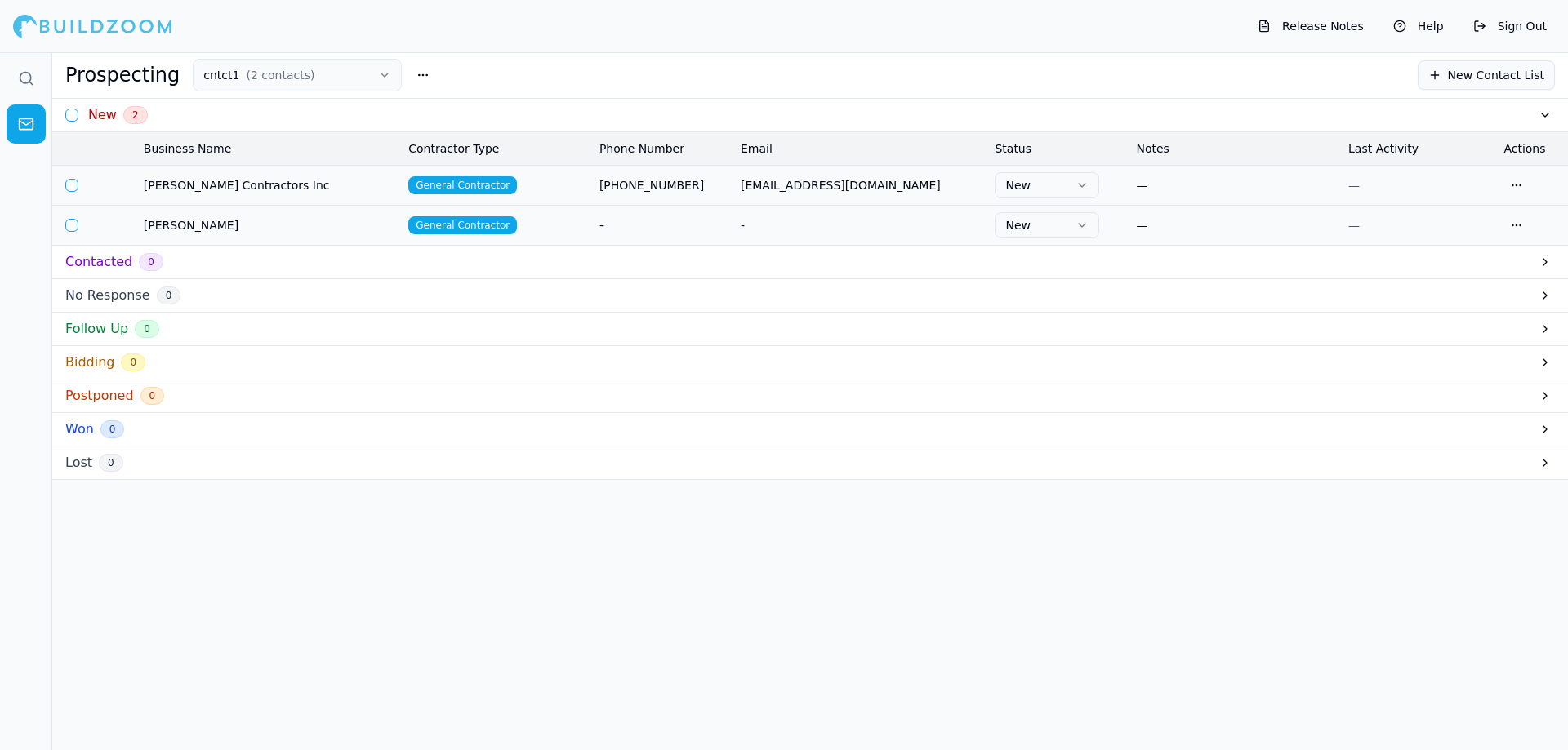
click at [1516, 181] on html "Release Notes Help Sign Out Prospecting cntct1 ( 2 contacts ) New Contact List …" at bounding box center [784, 375] width 1568 height 750
click at [1513, 184] on button "button" at bounding box center [1517, 185] width 26 height 26
click at [956, 149] on icon at bounding box center [961, 152] width 10 height 10
